Goal: Download file/media

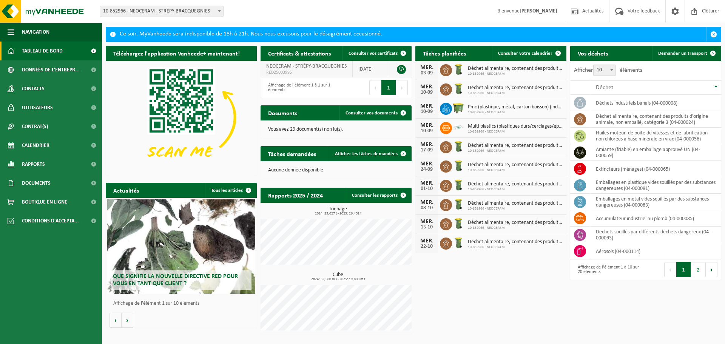
click at [401, 68] on link at bounding box center [401, 69] width 9 height 9
click at [53, 161] on link "Rapports" at bounding box center [51, 164] width 102 height 19
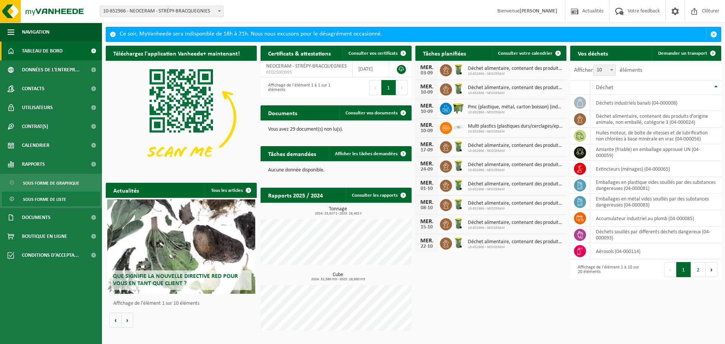
click at [55, 196] on span "Sous forme de liste" at bounding box center [44, 199] width 43 height 14
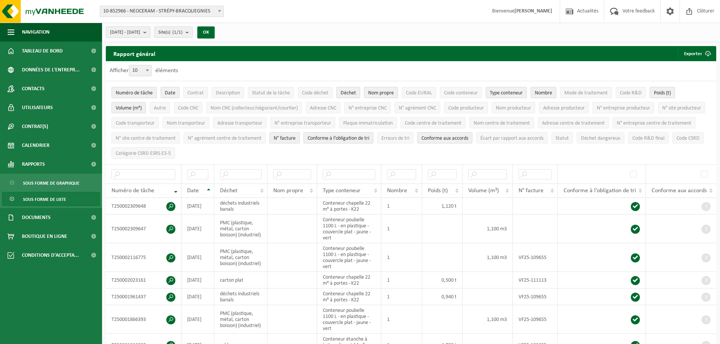
click at [150, 29] on b "submit" at bounding box center [146, 32] width 7 height 11
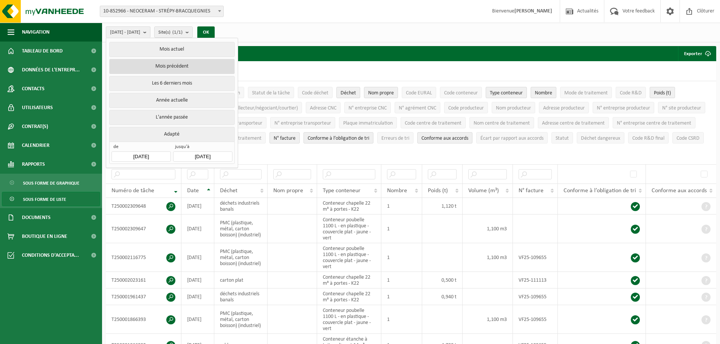
click at [173, 67] on button "Mois précédent" at bounding box center [171, 66] width 125 height 15
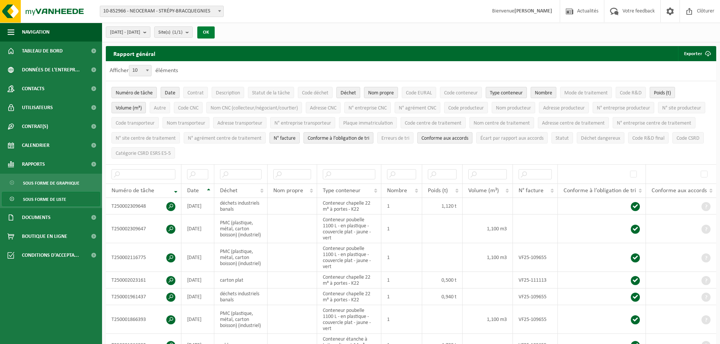
click at [215, 32] on button "OK" at bounding box center [205, 32] width 17 height 12
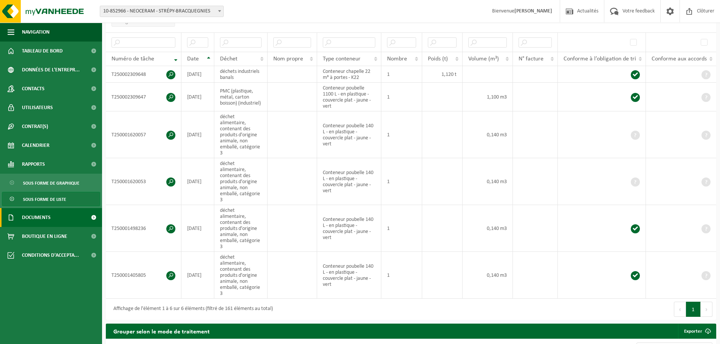
scroll to position [189, 0]
